Goal: Task Accomplishment & Management: Complete application form

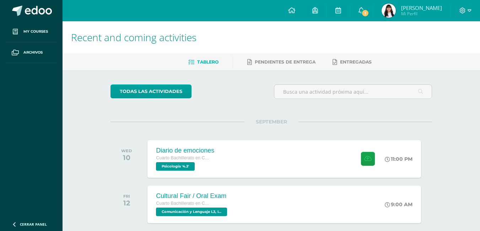
click at [396, 16] on img at bounding box center [389, 11] width 14 height 14
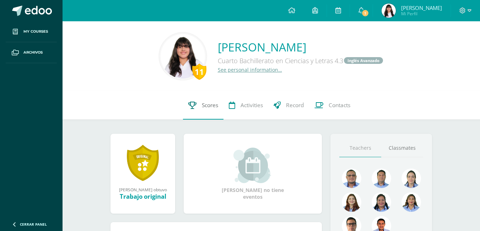
click at [211, 112] on link "Scores" at bounding box center [203, 105] width 40 height 28
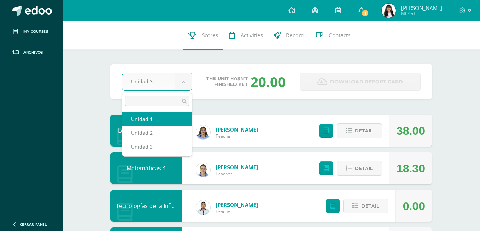
select select "Unidad 2"
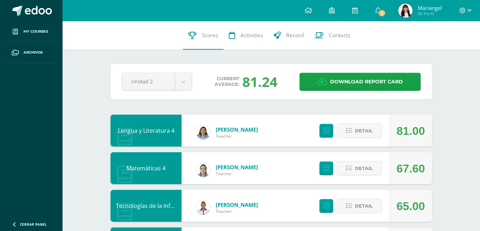
click at [412, 23] on div "44 Mariangel Buezo 23088 Scores Activities Record Contacts" at bounding box center [271, 35] width 417 height 28
click at [414, 10] on span "Mariangel Mi Perfil" at bounding box center [420, 11] width 47 height 14
click at [416, 13] on span "Mariangel Mi Perfil" at bounding box center [420, 11] width 47 height 14
click at [422, 6] on span "Mariangel" at bounding box center [430, 7] width 24 height 7
click at [421, 7] on span "Mariangel" at bounding box center [430, 7] width 24 height 7
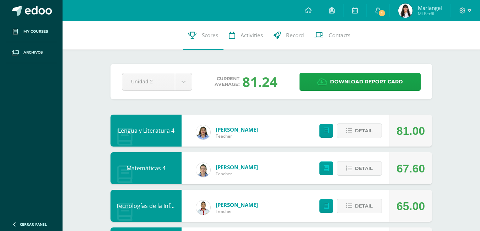
click at [421, 7] on span "Mariangel" at bounding box center [430, 7] width 24 height 7
click at [420, 7] on span "Mariangel" at bounding box center [430, 7] width 24 height 7
click at [418, 7] on span "Mariangel" at bounding box center [430, 7] width 24 height 7
click at [407, 11] on img at bounding box center [405, 11] width 14 height 14
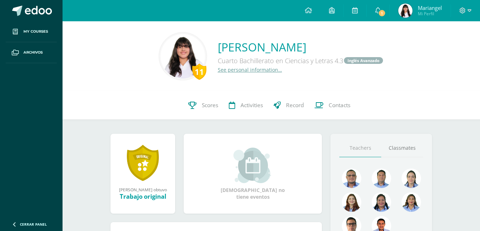
click at [471, 12] on div at bounding box center [465, 10] width 29 height 21
click at [462, 15] on div at bounding box center [465, 10] width 29 height 21
click at [466, 13] on span at bounding box center [465, 11] width 12 height 8
click at [444, 50] on span "Cerrar sesión" at bounding box center [447, 48] width 32 height 7
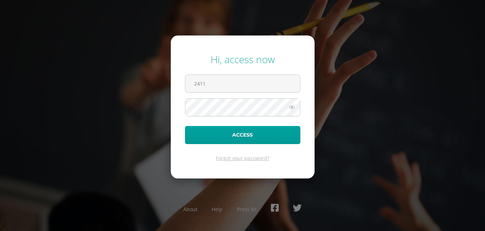
type input "[EMAIL_ADDRESS][DOMAIN_NAME]"
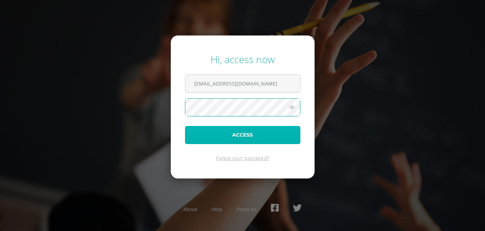
click at [288, 138] on button "Access" at bounding box center [242, 135] width 115 height 18
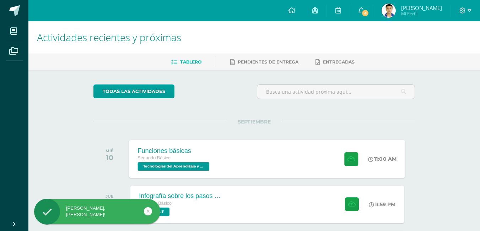
click at [206, 166] on span "Tecnologías del Aprendizaje y la Comunicación '2.1'" at bounding box center [174, 166] width 72 height 9
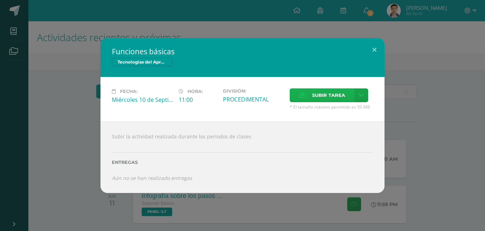
click at [329, 99] on span "Subir tarea" at bounding box center [328, 95] width 33 height 13
click at [0, 0] on input "Subir tarea" at bounding box center [0, 0] width 0 height 0
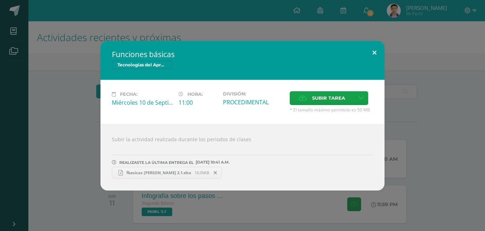
click at [374, 53] on button at bounding box center [374, 53] width 20 height 24
